Goal: Find specific page/section: Find specific page/section

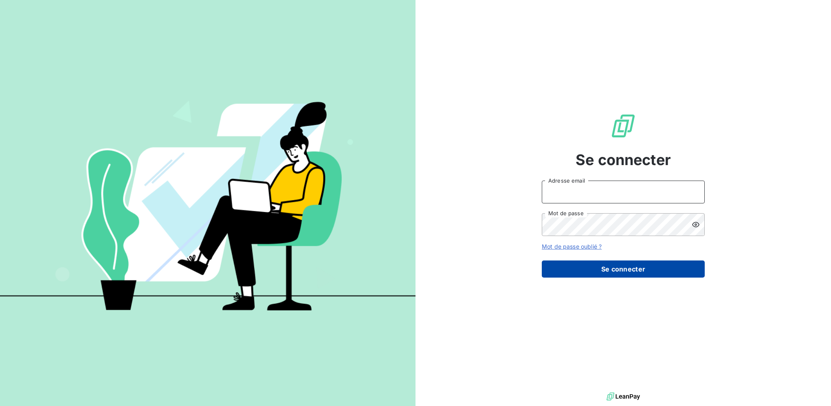
type input "[PERSON_NAME][EMAIL_ADDRESS][DOMAIN_NAME]"
click at [612, 269] on button "Se connecter" at bounding box center [623, 268] width 163 height 17
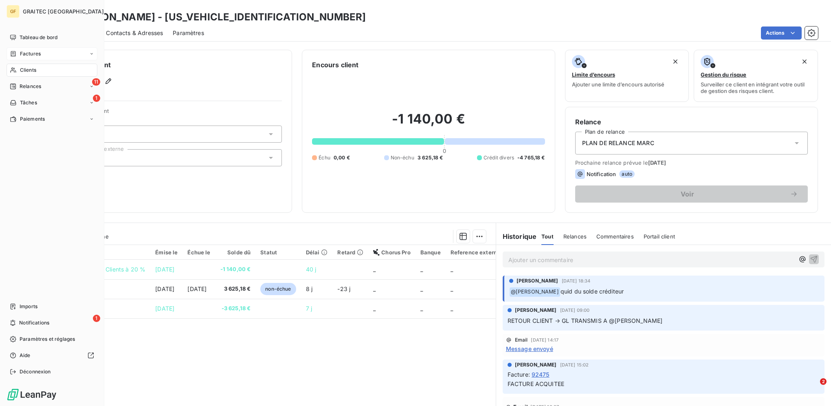
click at [25, 55] on span "Factures" at bounding box center [30, 53] width 21 height 7
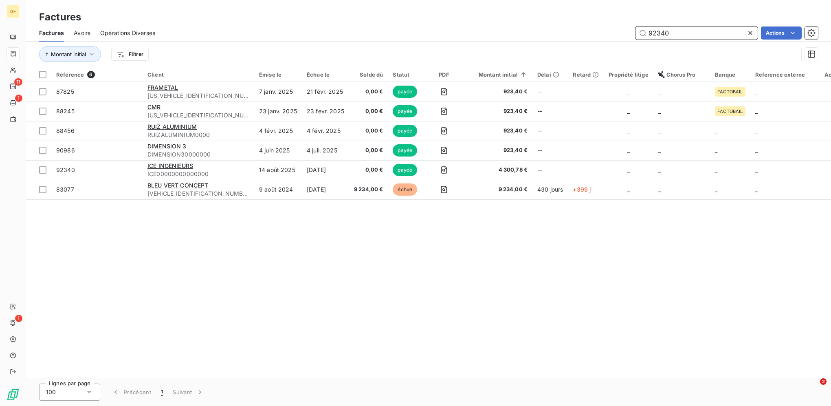
drag, startPoint x: 681, startPoint y: 27, endPoint x: 612, endPoint y: 24, distance: 68.9
click at [615, 24] on div "Factures Avoirs Opérations Diverses 92340 Actions" at bounding box center [428, 32] width 805 height 17
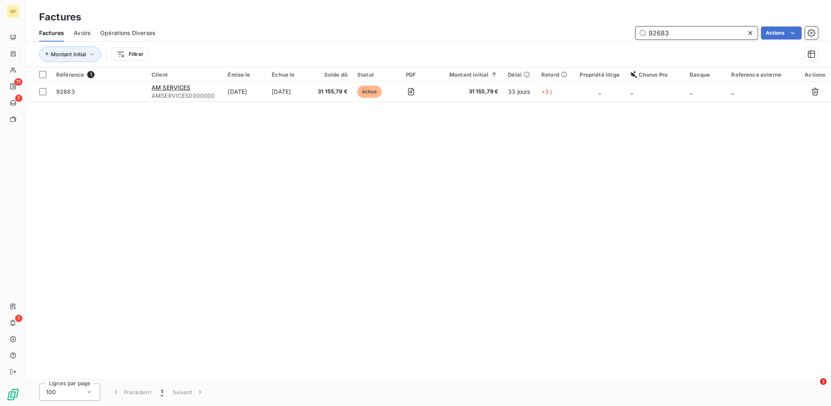
drag, startPoint x: 678, startPoint y: 30, endPoint x: 597, endPoint y: 27, distance: 81.1
click at [610, 29] on div "92683 Actions" at bounding box center [491, 32] width 653 height 13
drag, startPoint x: 674, startPoint y: 32, endPoint x: 529, endPoint y: 27, distance: 145.5
click at [592, 31] on div "92740 Actions" at bounding box center [491, 32] width 653 height 13
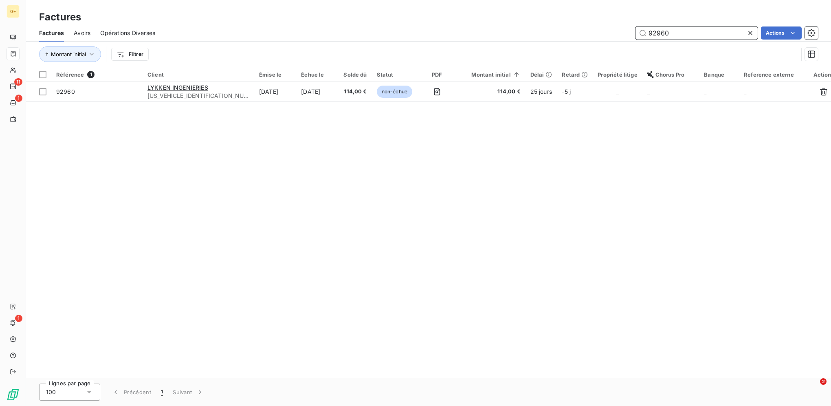
drag, startPoint x: 684, startPoint y: 33, endPoint x: 504, endPoint y: 22, distance: 179.6
click at [519, 28] on div "92960 Actions" at bounding box center [491, 32] width 653 height 13
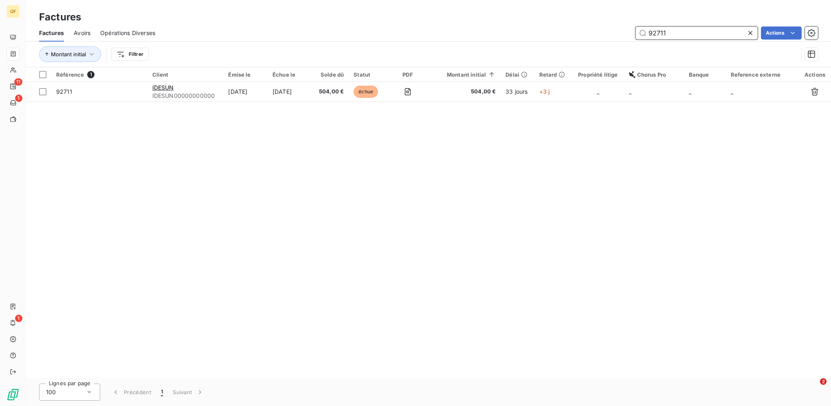
drag, startPoint x: 667, startPoint y: 34, endPoint x: 583, endPoint y: 32, distance: 84.4
click at [584, 33] on div "92711 Actions" at bounding box center [491, 32] width 653 height 13
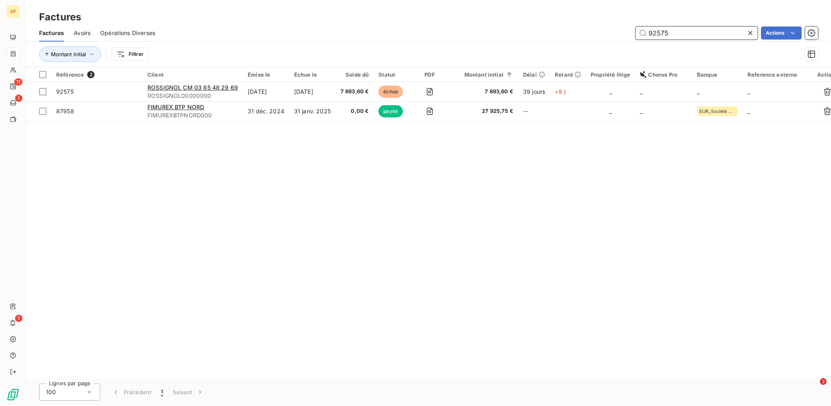
drag, startPoint x: 677, startPoint y: 32, endPoint x: 552, endPoint y: 30, distance: 124.7
click at [557, 29] on div "92575 Actions" at bounding box center [491, 32] width 653 height 13
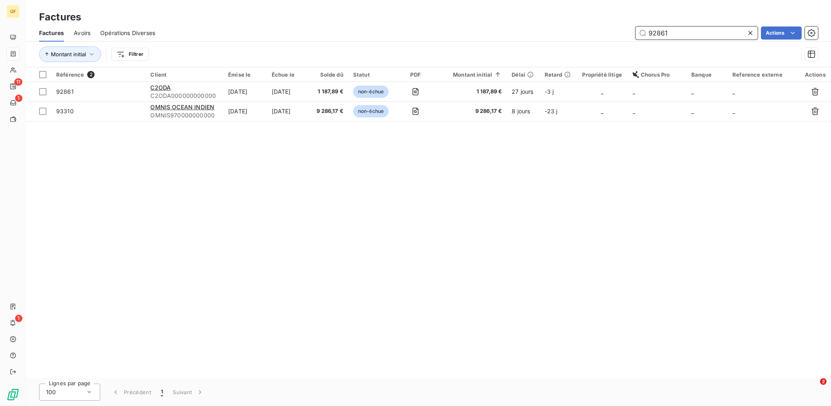
drag, startPoint x: 678, startPoint y: 36, endPoint x: 538, endPoint y: 36, distance: 140.6
click at [539, 36] on div "92861 Actions" at bounding box center [491, 32] width 653 height 13
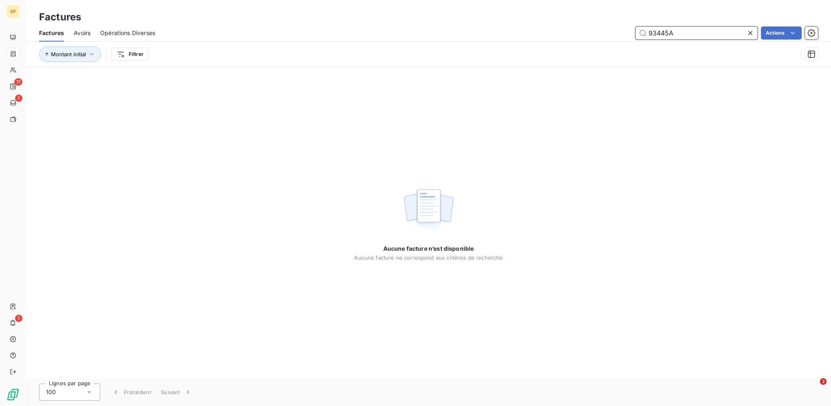
type input "93445"
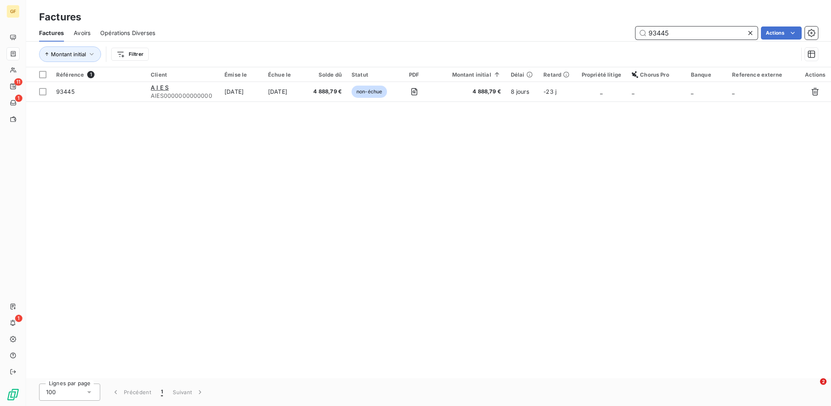
drag, startPoint x: 675, startPoint y: 36, endPoint x: 551, endPoint y: 38, distance: 123.5
click at [578, 37] on div "93445 Actions" at bounding box center [491, 32] width 653 height 13
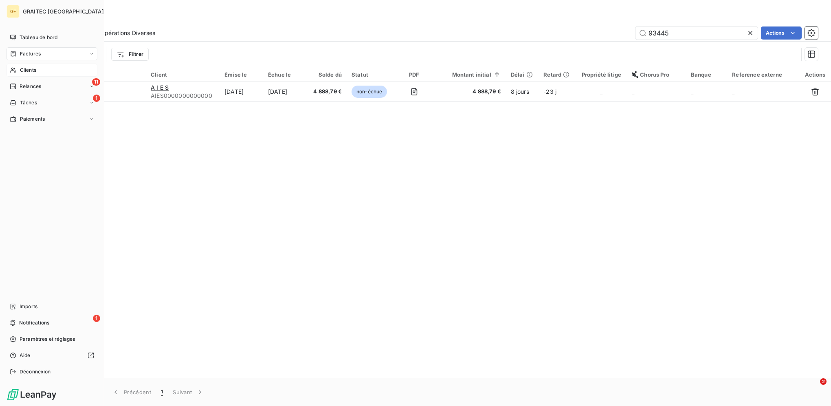
click at [46, 72] on div "Clients" at bounding box center [52, 70] width 91 height 13
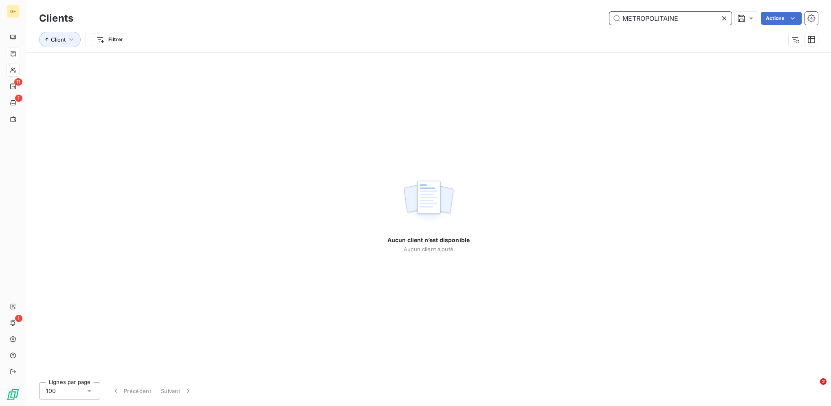
click at [623, 19] on input "METROPOLITAINE" at bounding box center [670, 18] width 122 height 13
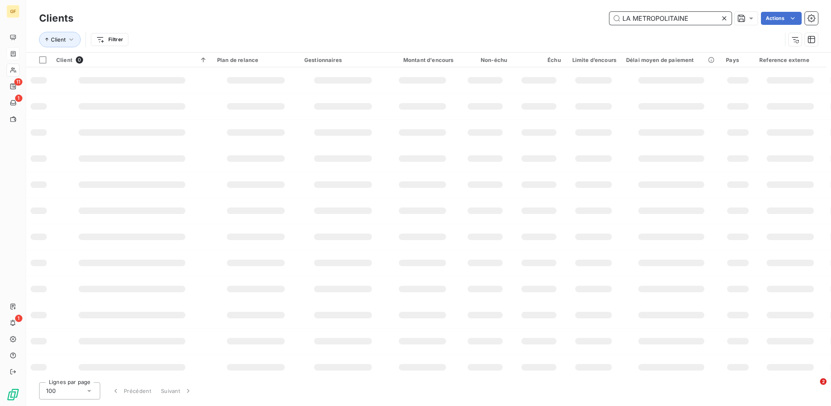
type input "LA METROPOLITAINE"
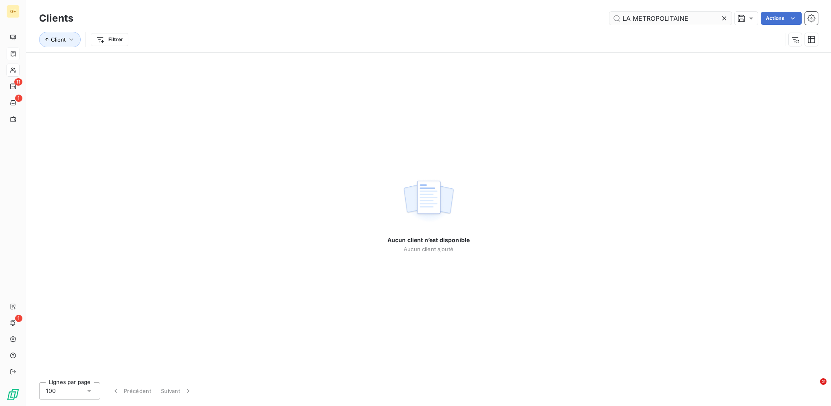
click at [722, 22] on icon at bounding box center [724, 18] width 8 height 8
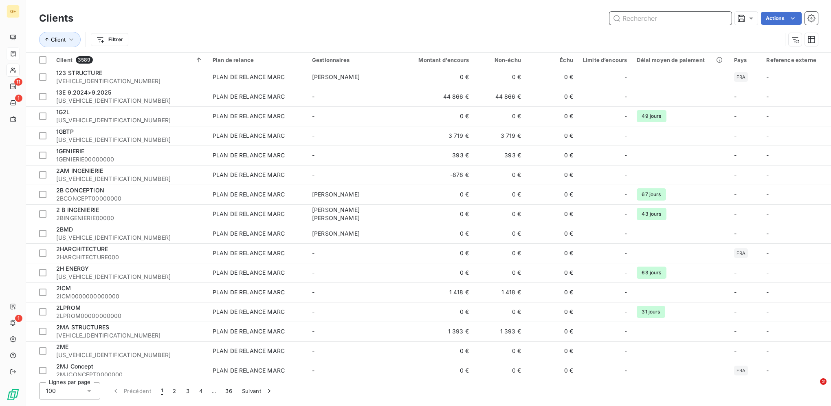
click at [706, 17] on input "text" at bounding box center [670, 18] width 122 height 13
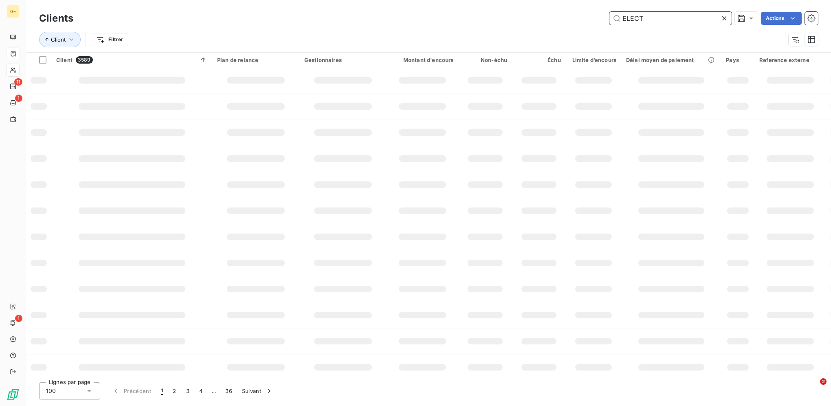
type input "ELECT"
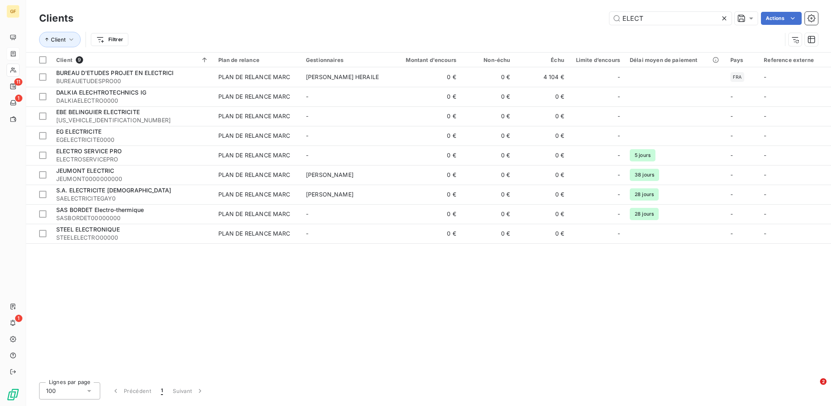
click at [728, 20] on div at bounding box center [725, 18] width 11 height 13
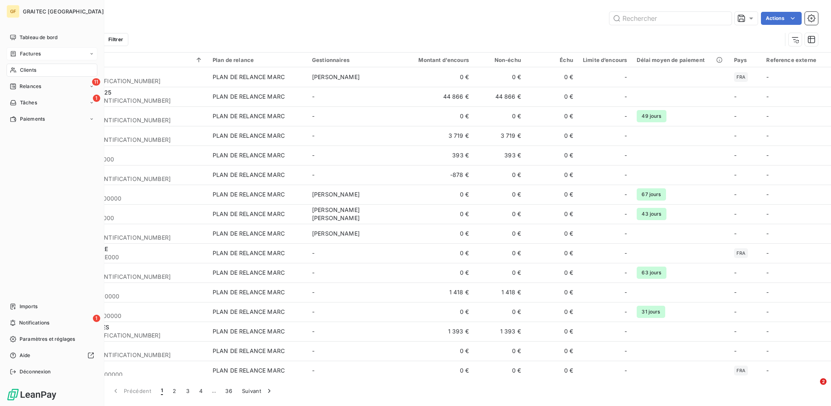
click at [28, 57] on span "Factures" at bounding box center [30, 53] width 21 height 7
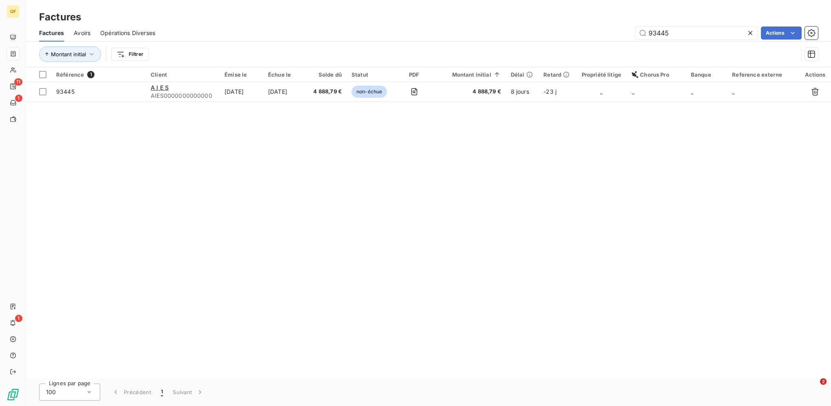
drag, startPoint x: 702, startPoint y: 34, endPoint x: 494, endPoint y: 36, distance: 207.8
click at [494, 36] on div "93445 Actions" at bounding box center [491, 32] width 653 height 13
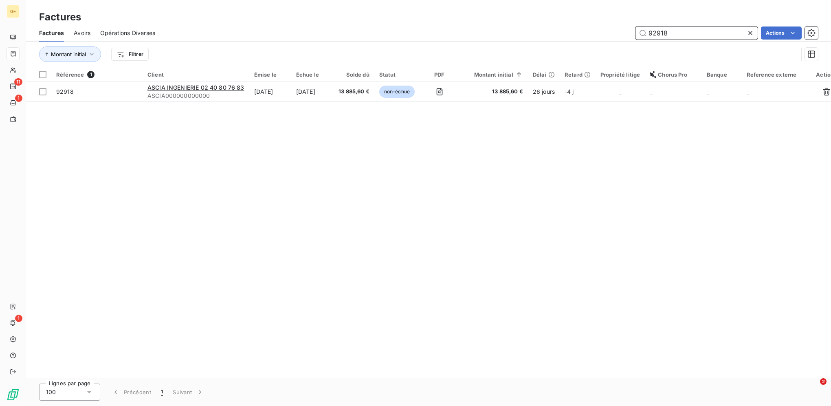
drag, startPoint x: 677, startPoint y: 33, endPoint x: 567, endPoint y: 33, distance: 110.4
click at [568, 33] on div "92918 Actions" at bounding box center [491, 32] width 653 height 13
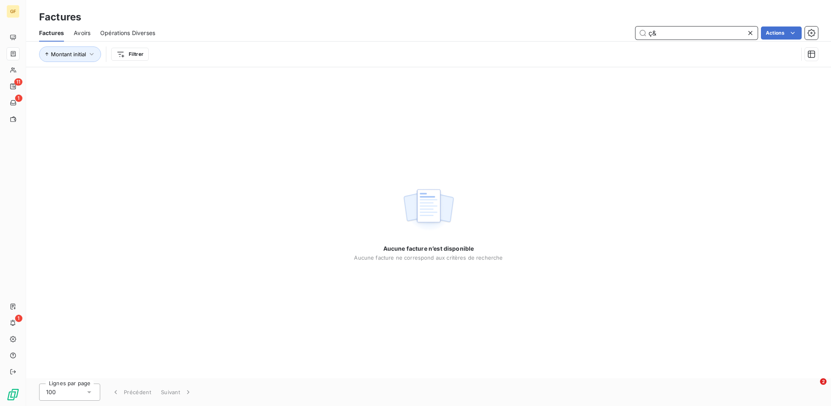
type input "ç"
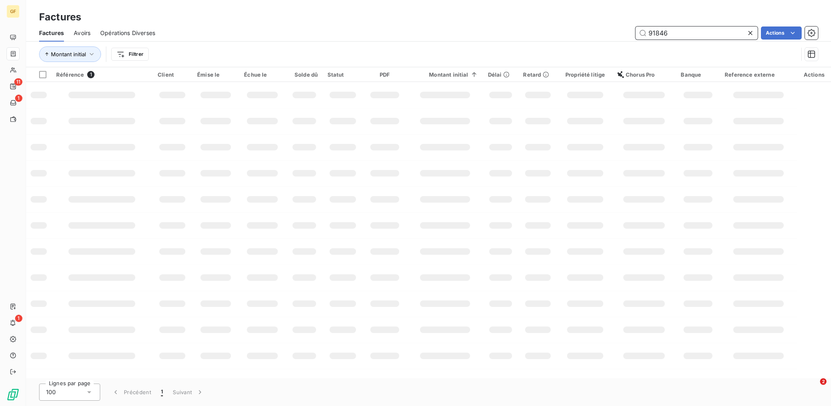
drag, startPoint x: 686, startPoint y: 32, endPoint x: 464, endPoint y: 26, distance: 221.3
click at [484, 26] on div "91846 Actions" at bounding box center [491, 32] width 653 height 13
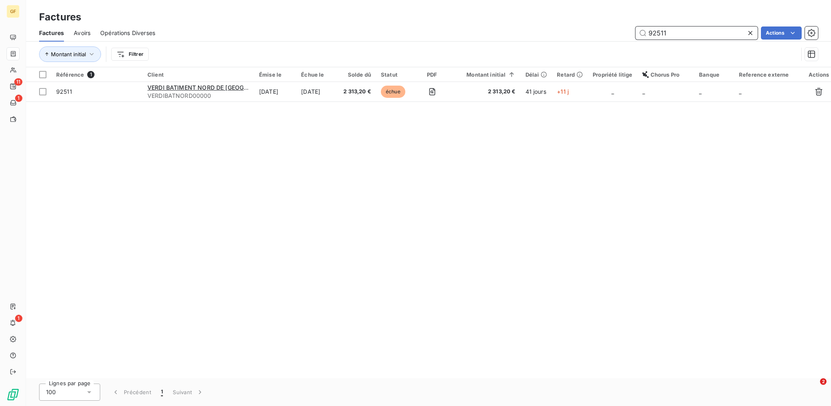
drag, startPoint x: 686, startPoint y: 29, endPoint x: 525, endPoint y: 35, distance: 161.1
click at [526, 35] on div "92511 Actions" at bounding box center [491, 32] width 653 height 13
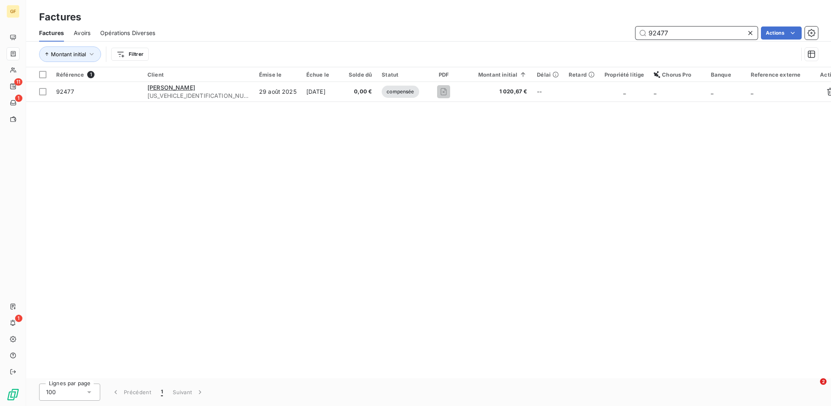
drag, startPoint x: 677, startPoint y: 32, endPoint x: 517, endPoint y: 21, distance: 159.7
click at [550, 29] on div "92477 Actions" at bounding box center [491, 32] width 653 height 13
drag, startPoint x: 693, startPoint y: 30, endPoint x: 375, endPoint y: 40, distance: 318.8
click at [381, 40] on div "Factures Avoirs Opérations Diverses 92981 Actions" at bounding box center [428, 32] width 805 height 17
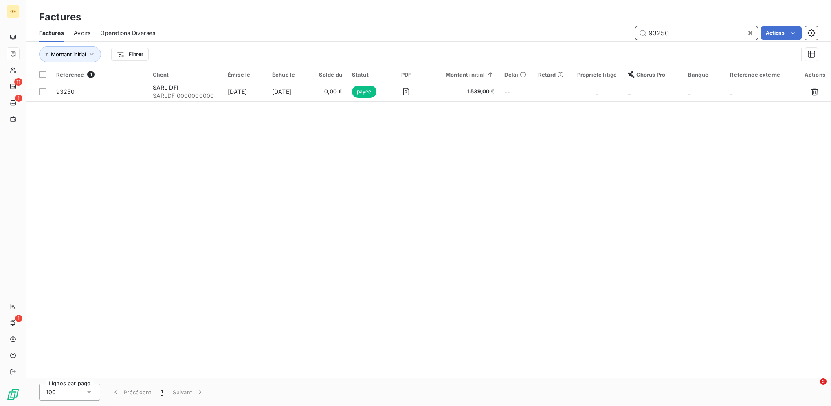
drag, startPoint x: 676, startPoint y: 32, endPoint x: 530, endPoint y: 30, distance: 146.7
click at [530, 30] on div "93250 Actions" at bounding box center [491, 32] width 653 height 13
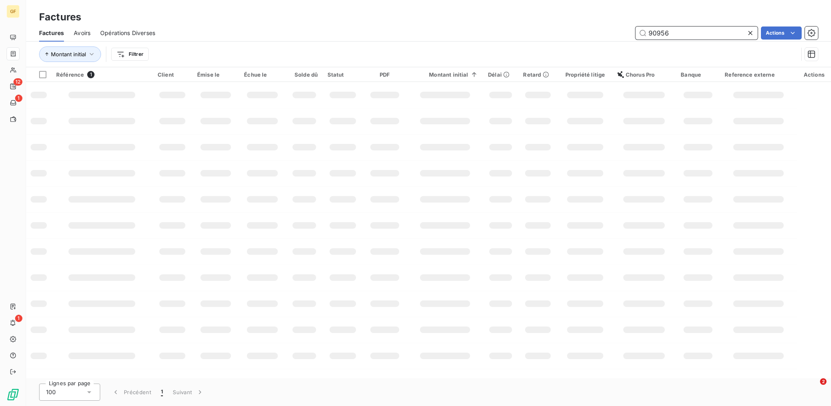
drag, startPoint x: 685, startPoint y: 32, endPoint x: 549, endPoint y: 34, distance: 136.1
click at [565, 34] on div "90956 Actions" at bounding box center [491, 32] width 653 height 13
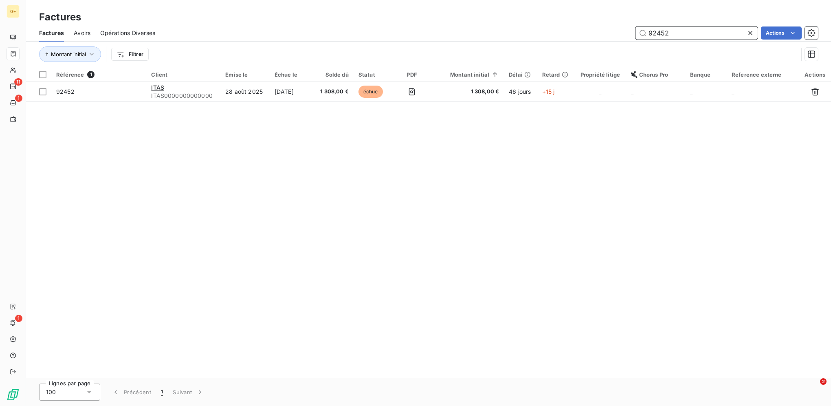
drag, startPoint x: 671, startPoint y: 33, endPoint x: 545, endPoint y: 30, distance: 125.9
click at [566, 30] on div "92452 Actions" at bounding box center [491, 32] width 653 height 13
drag, startPoint x: 685, startPoint y: 35, endPoint x: 571, endPoint y: 28, distance: 114.3
click at [571, 30] on div "93249 Actions" at bounding box center [491, 32] width 653 height 13
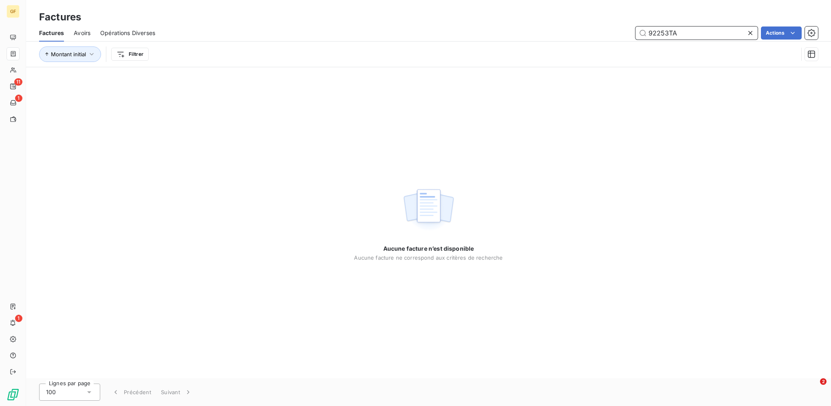
click at [693, 38] on input "92253TA" at bounding box center [697, 32] width 122 height 13
type input "92253"
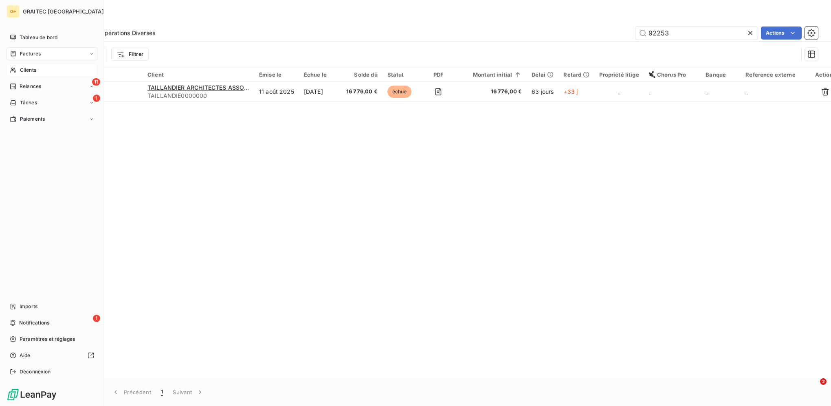
click at [17, 67] on div "Clients" at bounding box center [52, 70] width 91 height 13
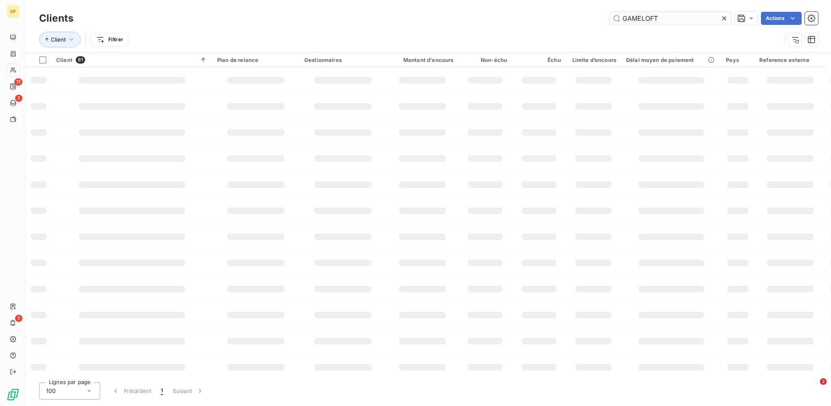
type input "GAMELOFT"
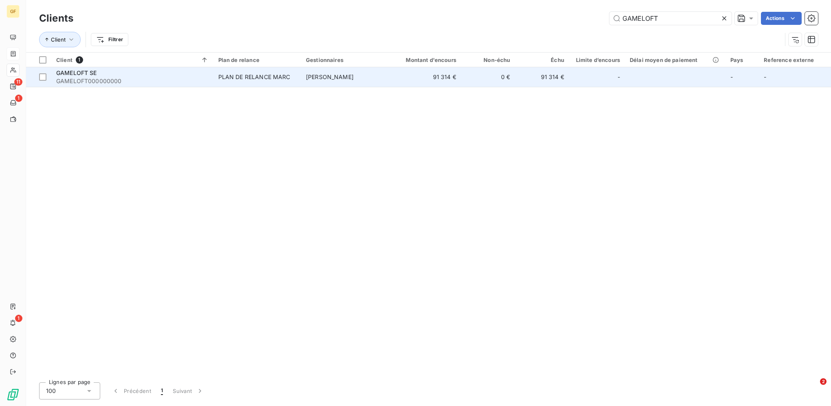
click at [398, 81] on td "91 314 €" at bounding box center [425, 77] width 73 height 20
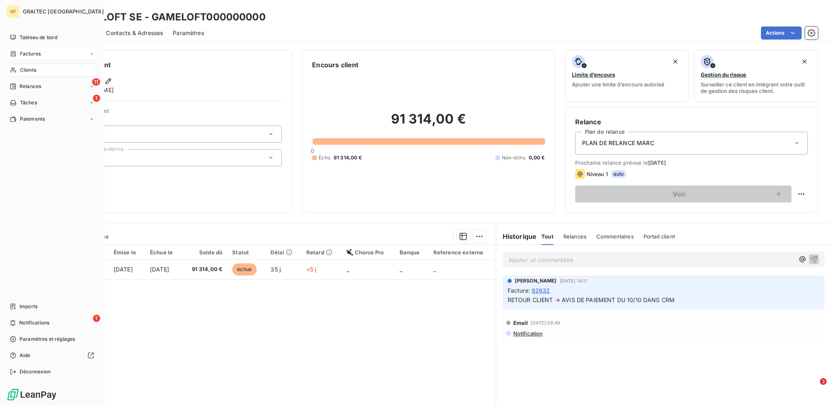
click at [35, 51] on span "Factures" at bounding box center [30, 53] width 21 height 7
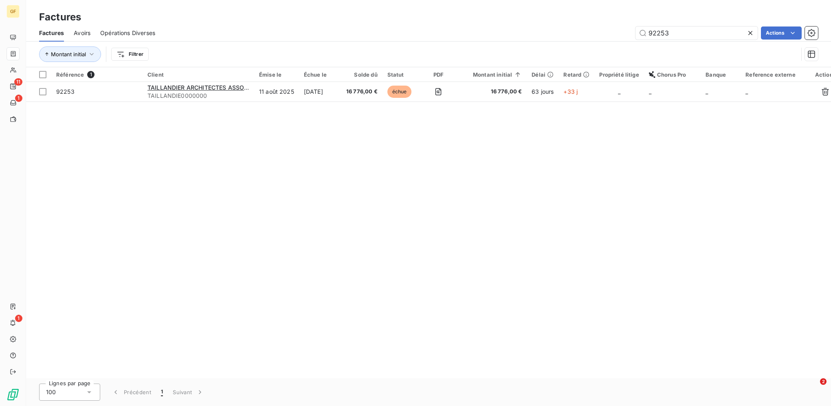
drag, startPoint x: 675, startPoint y: 35, endPoint x: 542, endPoint y: 26, distance: 133.5
click at [551, 26] on div "92253 Actions" at bounding box center [491, 32] width 653 height 13
drag, startPoint x: 682, startPoint y: 26, endPoint x: 496, endPoint y: 26, distance: 185.8
click at [504, 26] on div "94214 Actions" at bounding box center [491, 32] width 653 height 13
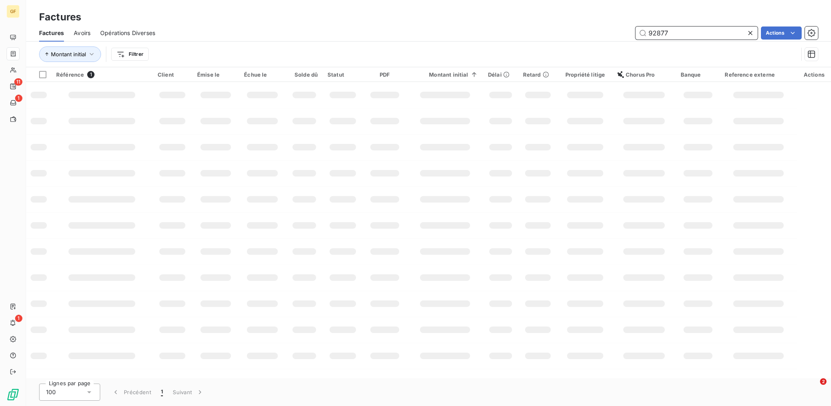
drag, startPoint x: 650, startPoint y: 29, endPoint x: 584, endPoint y: 26, distance: 66.0
click at [585, 29] on div "92877 Actions" at bounding box center [491, 32] width 653 height 13
drag, startPoint x: 669, startPoint y: 33, endPoint x: 565, endPoint y: 33, distance: 104.3
click at [565, 33] on div "92717 Actions" at bounding box center [491, 32] width 653 height 13
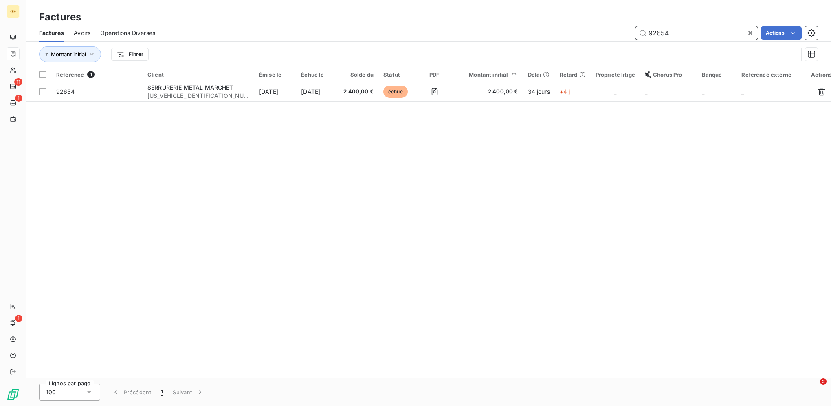
drag, startPoint x: 669, startPoint y: 31, endPoint x: 541, endPoint y: 27, distance: 128.8
click at [541, 27] on div "92654 Actions" at bounding box center [491, 32] width 653 height 13
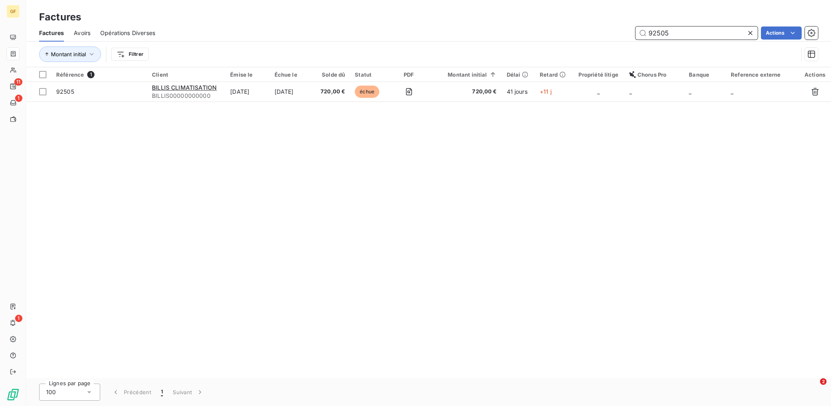
drag, startPoint x: 679, startPoint y: 36, endPoint x: 543, endPoint y: 29, distance: 135.4
click at [545, 29] on div "92505 Actions" at bounding box center [491, 32] width 653 height 13
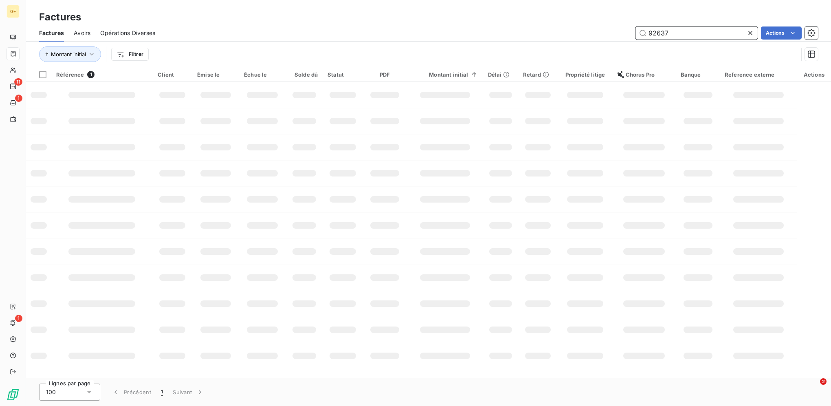
drag, startPoint x: 679, startPoint y: 35, endPoint x: 529, endPoint y: 32, distance: 150.0
click at [529, 32] on div "92637 Actions" at bounding box center [491, 32] width 653 height 13
type input "92705"
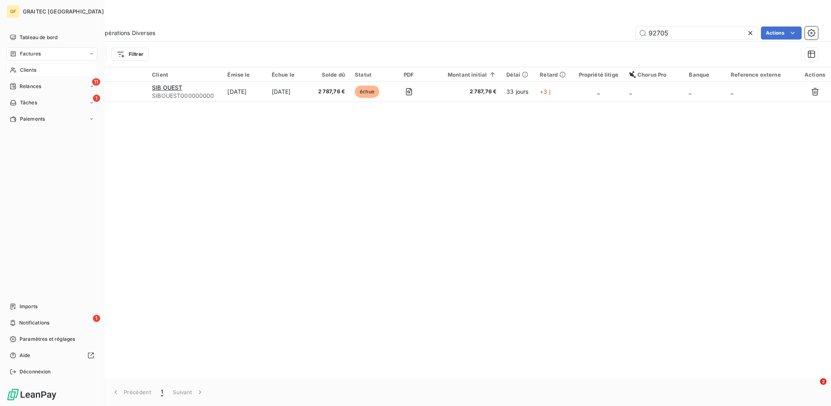
click at [26, 71] on span "Clients" at bounding box center [28, 69] width 16 height 7
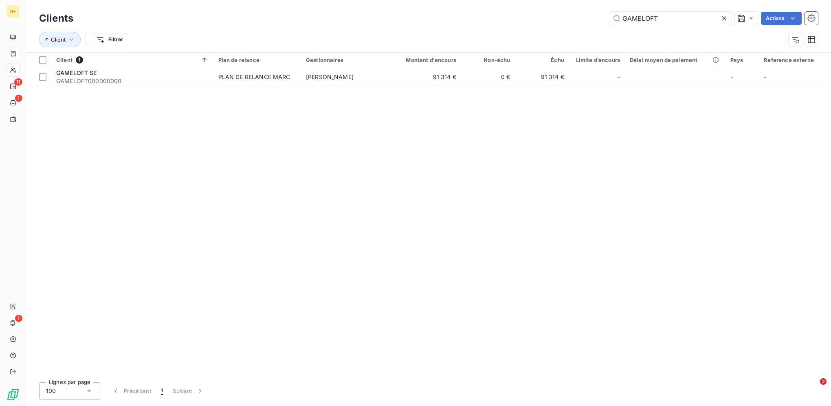
drag, startPoint x: 684, startPoint y: 16, endPoint x: 500, endPoint y: 15, distance: 183.7
click at [500, 15] on div "GAMELOFT Actions" at bounding box center [450, 18] width 735 height 13
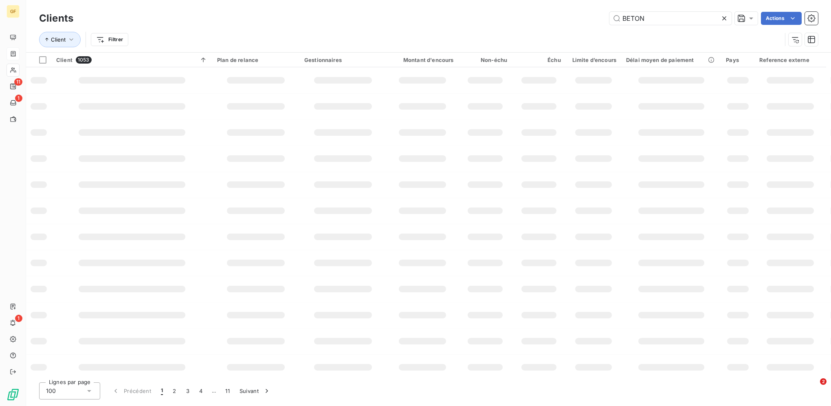
type input "BETON"
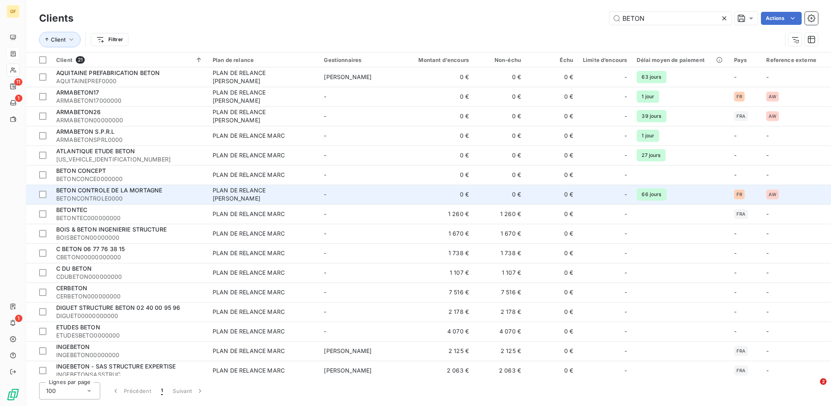
click at [174, 185] on td "BETON CONTROLE DE LA MORTAGNE BETONCONTROLE0000" at bounding box center [129, 195] width 156 height 20
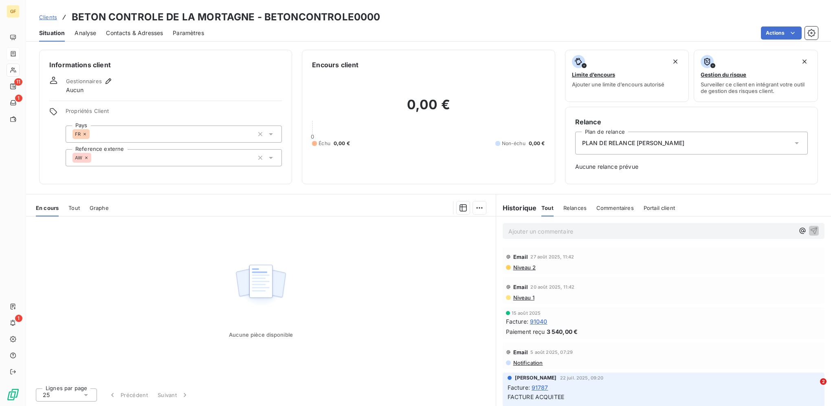
click at [45, 20] on span "Clients" at bounding box center [48, 17] width 18 height 7
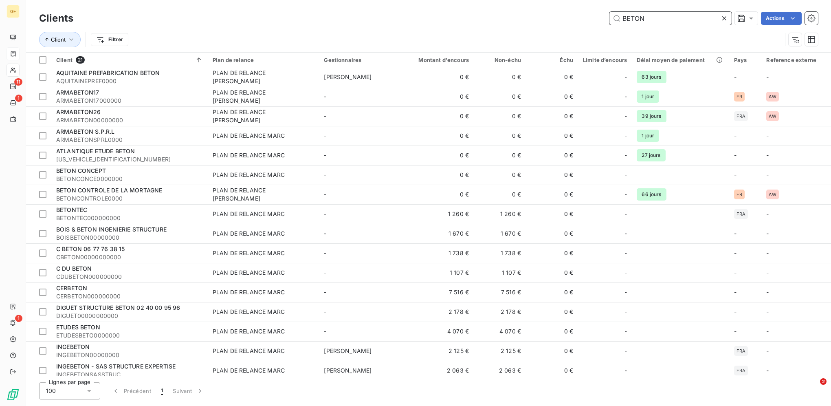
drag, startPoint x: 687, startPoint y: 15, endPoint x: 459, endPoint y: 18, distance: 228.6
click at [459, 18] on div "BETON Actions" at bounding box center [450, 18] width 735 height 13
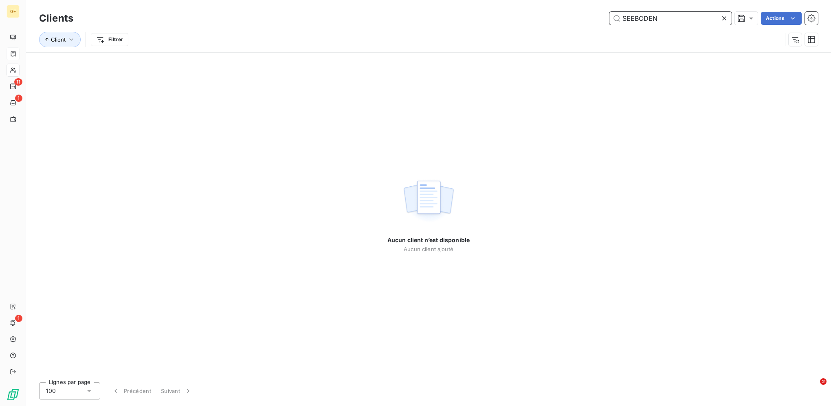
type input "SEEBODEN"
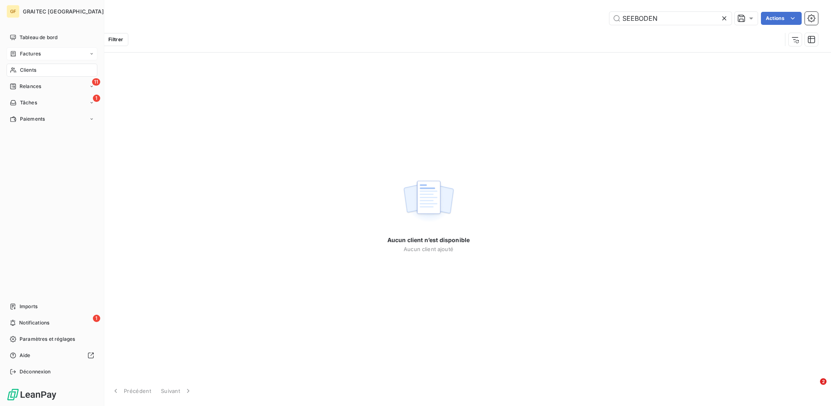
click at [16, 52] on icon at bounding box center [13, 54] width 7 height 7
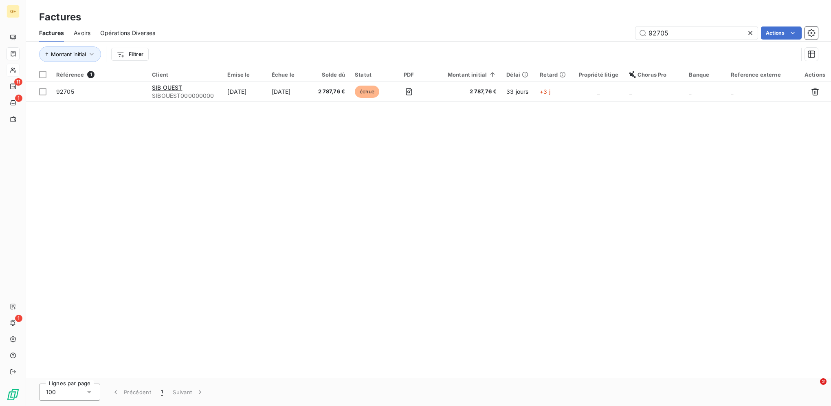
drag, startPoint x: 677, startPoint y: 35, endPoint x: 527, endPoint y: 28, distance: 149.7
click at [534, 28] on div "92705 Actions" at bounding box center [491, 32] width 653 height 13
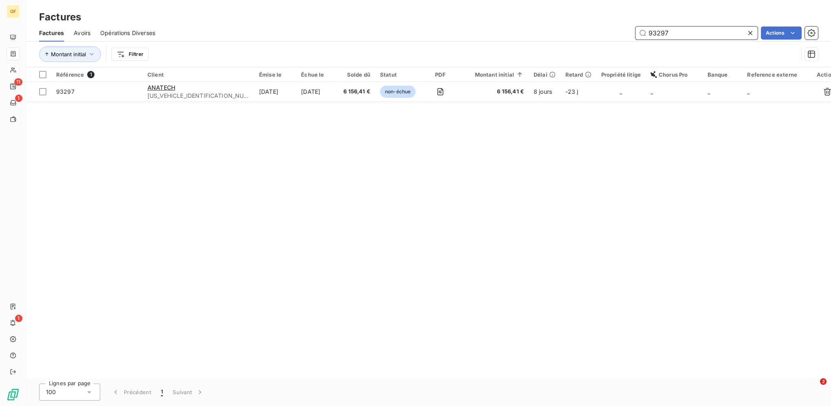
type input "93297"
